Goal: Task Accomplishment & Management: Use online tool/utility

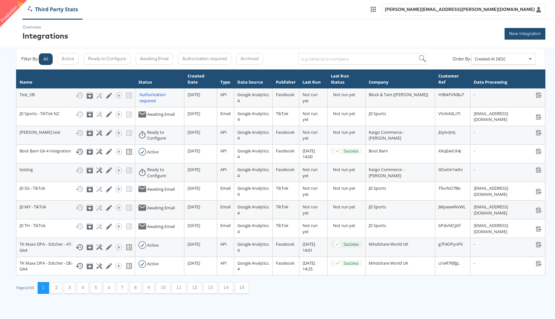
click at [514, 32] on button "New Integration" at bounding box center [525, 34] width 41 height 12
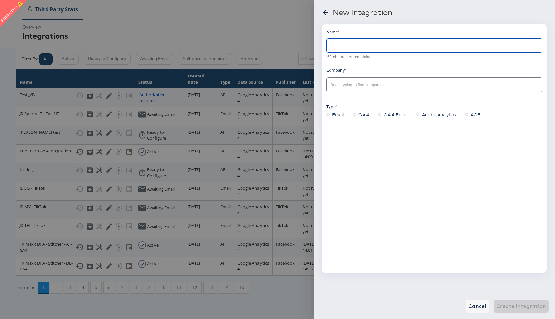
click at [365, 47] on input "text" at bounding box center [434, 43] width 215 height 14
type input "Testrerun"
click at [352, 85] on input "text" at bounding box center [429, 84] width 200 height 7
type input "s"
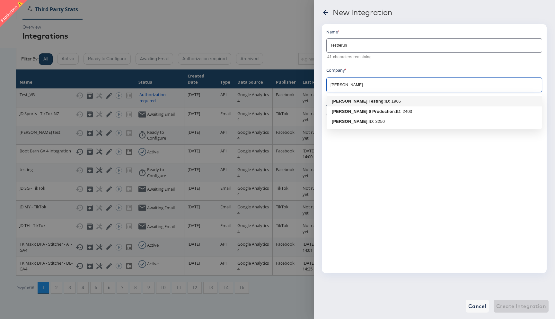
click at [349, 101] on b "[PERSON_NAME] Testing" at bounding box center [358, 101] width 52 height 5
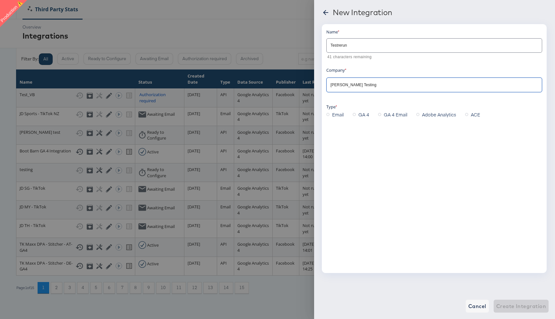
type input "[PERSON_NAME] Testing"
click at [386, 117] on span "GA 4 Email" at bounding box center [395, 114] width 23 height 6
click at [0, 0] on input "GA 4 Email" at bounding box center [0, 0] width 0 height 0
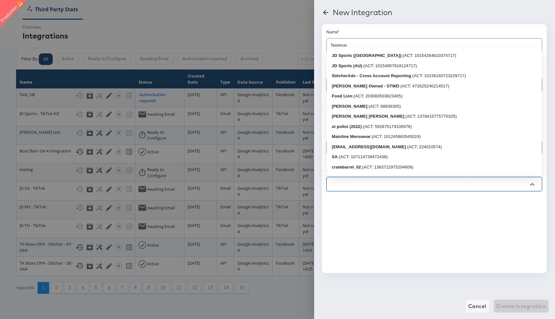
click at [346, 188] on input "text" at bounding box center [429, 183] width 200 height 7
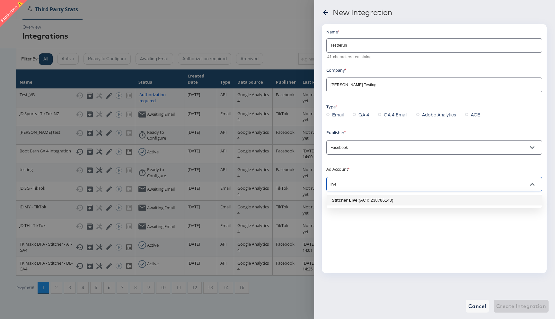
click at [351, 197] on div "Stitcher Live" at bounding box center [345, 200] width 26 height 6
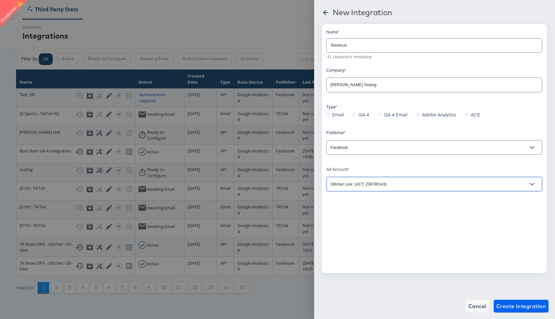
type input "Stitcher Live: (ACT: 238786143)"
click at [511, 309] on span "Create Integration" at bounding box center [521, 305] width 50 height 9
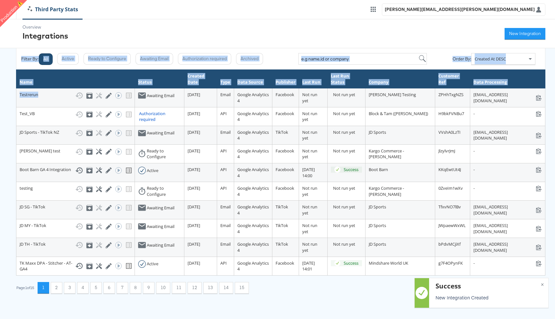
drag, startPoint x: 39, startPoint y: 96, endPoint x: 11, endPoint y: 96, distance: 27.9
click at [11, 96] on div "Overview Integrations New Integration Filter By: All Active Ready to Configure …" at bounding box center [277, 156] width 555 height 274
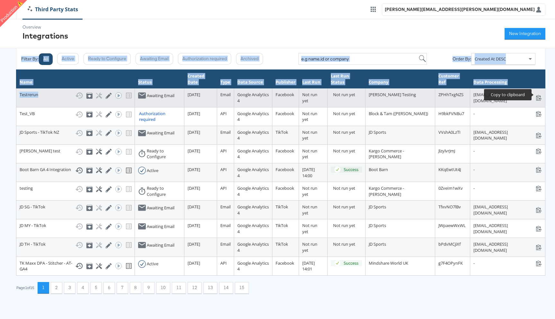
click at [539, 96] on icon at bounding box center [538, 98] width 5 height 6
copy div "Filter By: All Active Ready to Configure Awaiting Email Authorization required …"
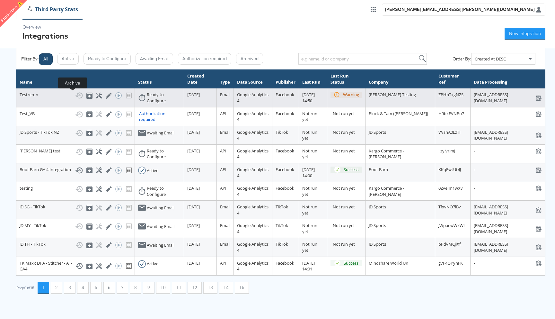
click at [88, 96] on icon at bounding box center [90, 96] width 4 height 3
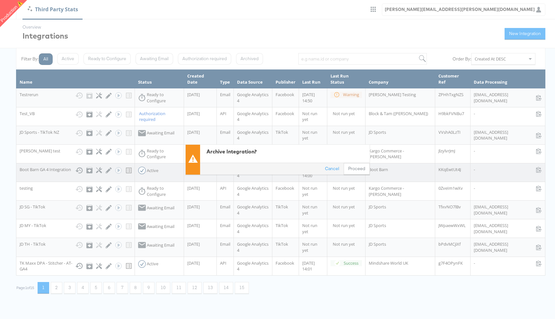
click at [357, 168] on button "Proceed" at bounding box center [357, 169] width 26 height 12
